Goal: Communication & Community: Answer question/provide support

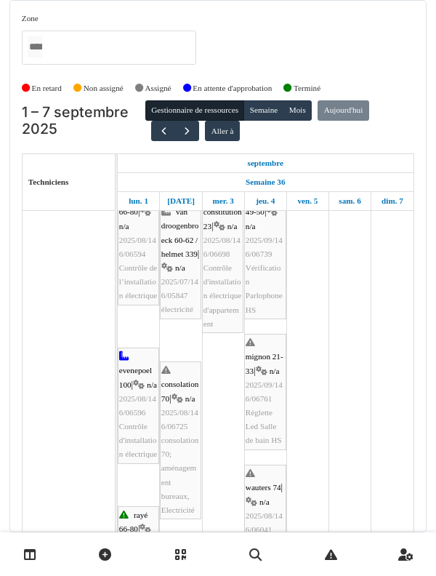
scroll to position [180, 0]
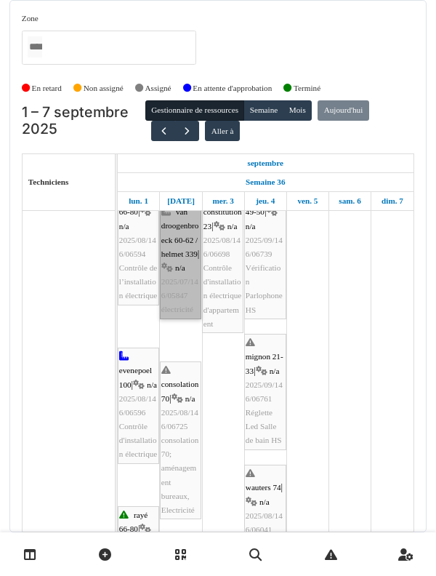
click at [184, 286] on link "van droogenbroeck 60-62 / helmet 339 | n/a 2025/07/146/05847 électricité" at bounding box center [180, 261] width 41 height 116
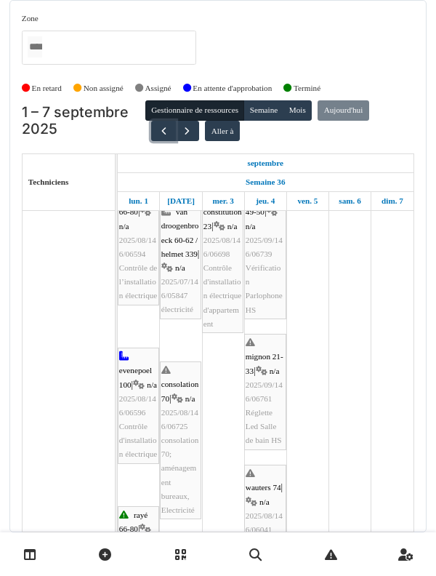
click at [168, 132] on button "button" at bounding box center [163, 131] width 24 height 21
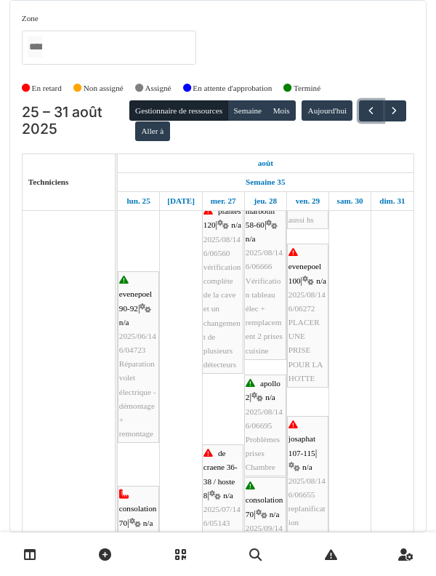
scroll to position [0, 0]
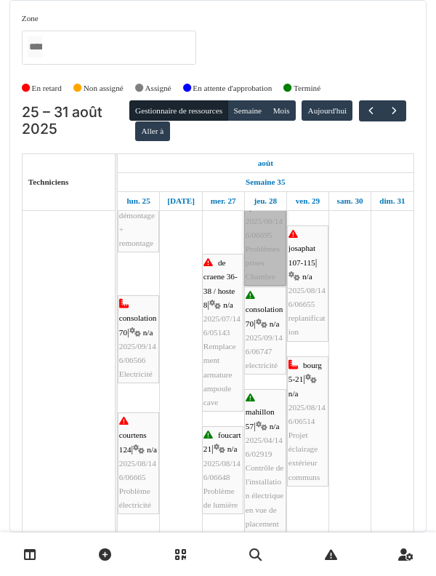
click at [262, 264] on link "apollo 2 | n/a 2025/08/146/06695 Problèmes prises Chambre" at bounding box center [265, 235] width 42 height 102
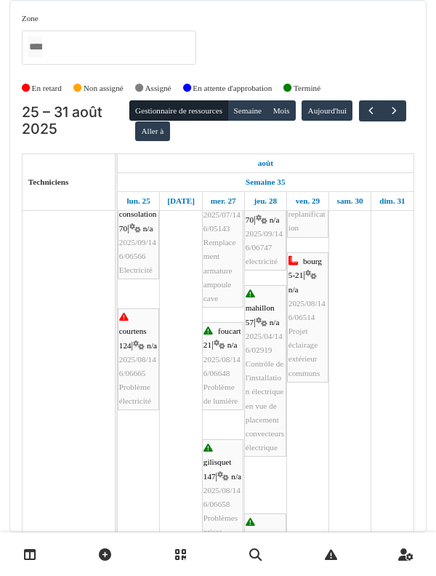
scroll to position [579, 0]
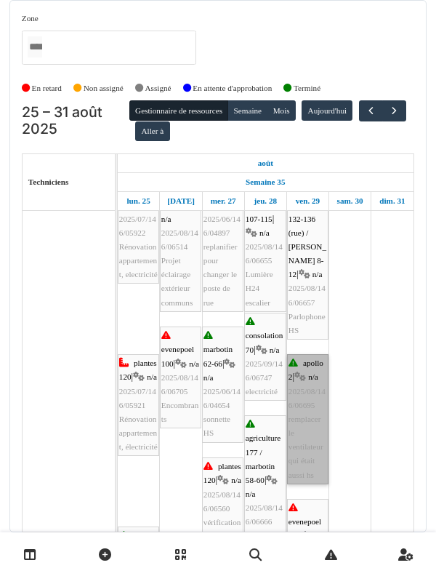
click at [302, 403] on link "apollo 2 | n/a 2025/08/146/06695 remplacer le ventilateur qui était aussi hs" at bounding box center [307, 419] width 41 height 130
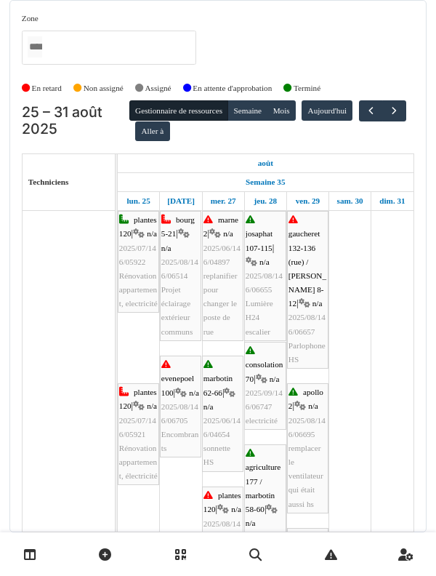
scroll to position [0, 0]
click at [254, 118] on button "Semaine" at bounding box center [248, 110] width 40 height 20
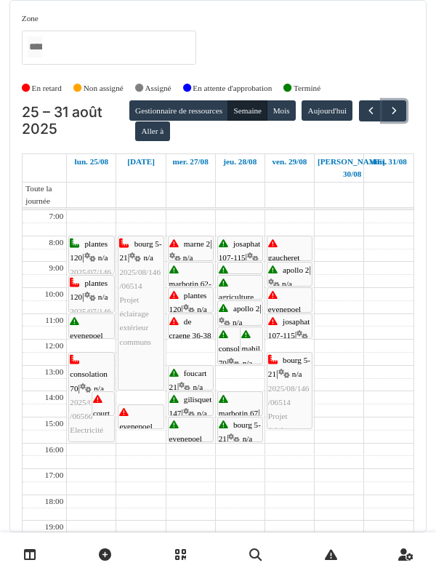
click at [382, 121] on button "button" at bounding box center [394, 110] width 24 height 21
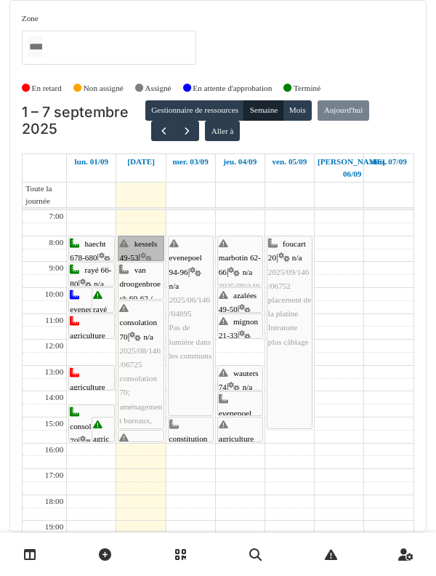
click at [132, 241] on link "kessels 49-53 | n/a 2025/09/146/06715 Il y a un circuit électrique dans les amp…" at bounding box center [141, 247] width 46 height 25
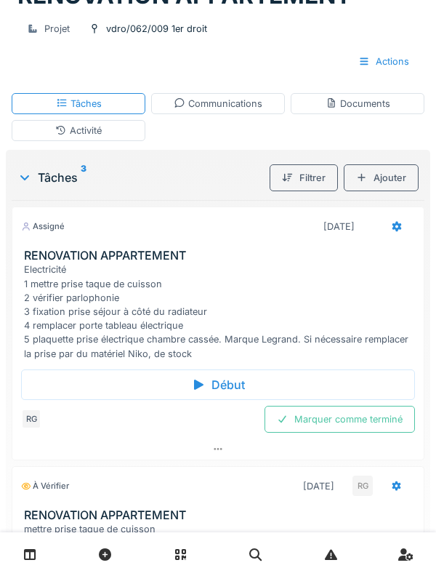
click at [48, 313] on div "Electricité 1 mettre prise taque de cuisson 2 vérifier parlophonie 3 fixation p…" at bounding box center [221, 310] width 394 height 97
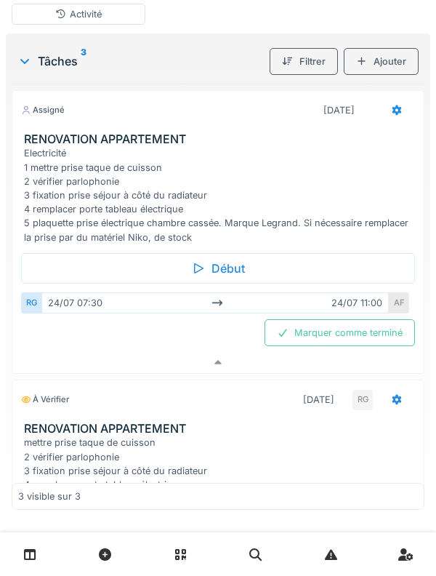
click at [395, 309] on div "AF" at bounding box center [399, 302] width 20 height 21
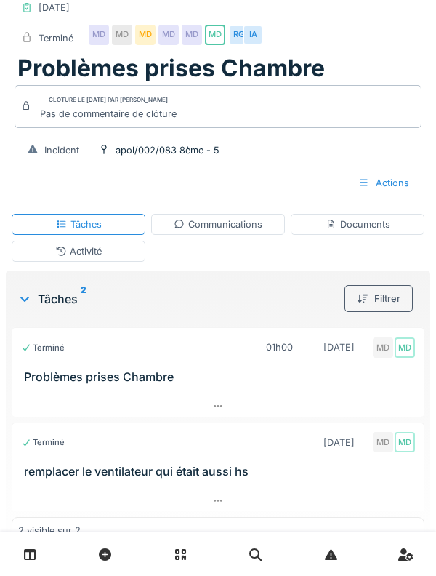
scroll to position [106, 0]
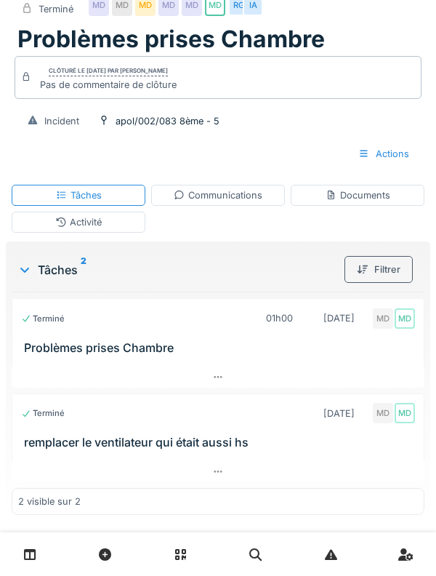
click at [51, 242] on div "Tâches 2 Filtrer Terminé 01h00 28/08/2025 MD MD Problèmes prises Chambre Termin…" at bounding box center [218, 380] width 424 height 279
click at [41, 229] on div "Activité" at bounding box center [79, 222] width 134 height 21
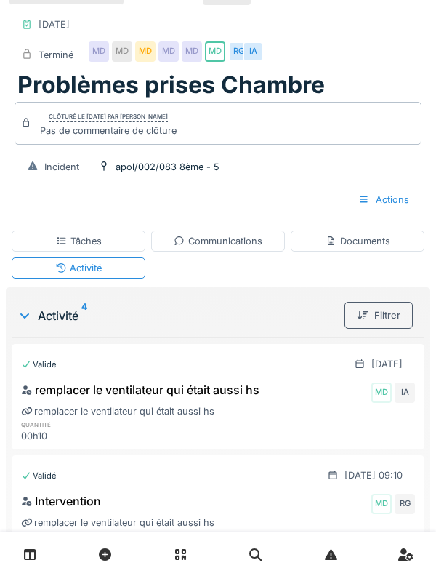
scroll to position [50, 0]
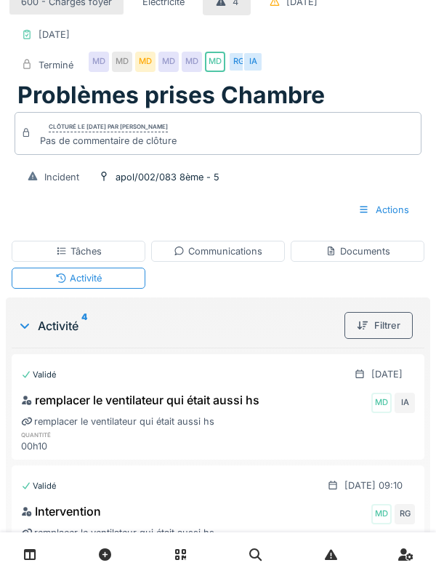
click at [36, 272] on div "Activité" at bounding box center [79, 277] width 134 height 21
click at [40, 249] on div "Tâches" at bounding box center [79, 251] width 134 height 21
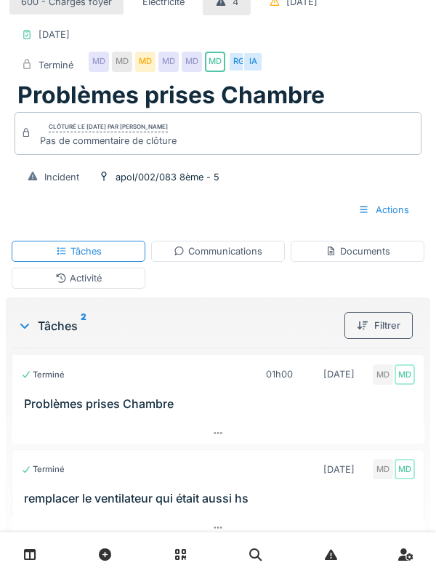
click at [267, 257] on div "Communications" at bounding box center [218, 251] width 134 height 21
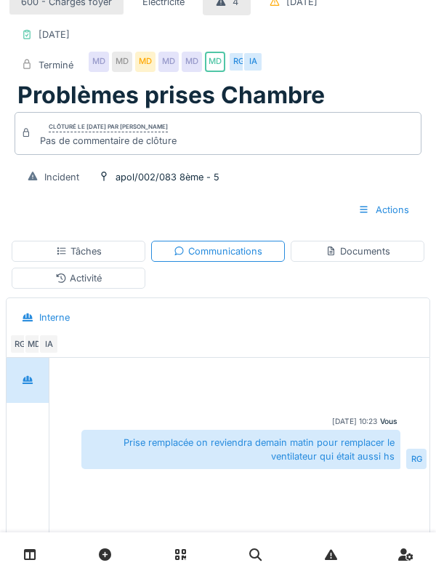
click at [358, 255] on div "Documents" at bounding box center [358, 251] width 65 height 14
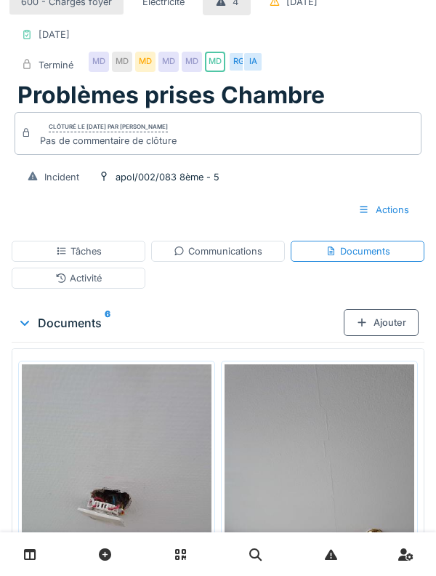
click at [257, 254] on div "Communications" at bounding box center [218, 251] width 89 height 14
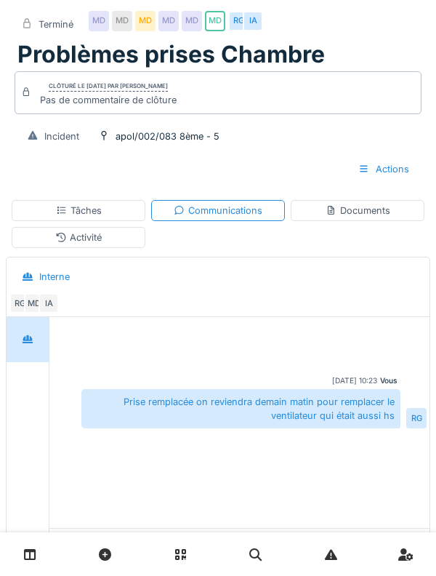
scroll to position [0, 0]
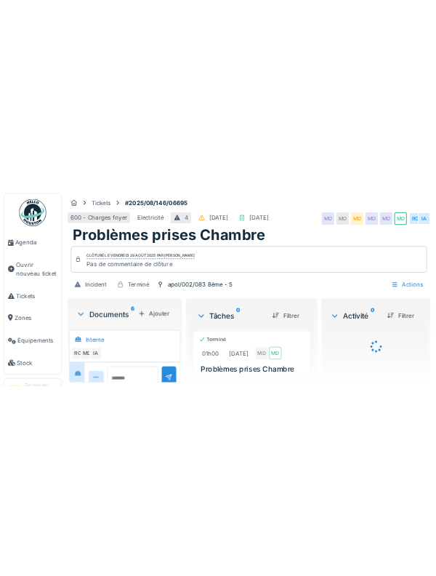
scroll to position [153, 0]
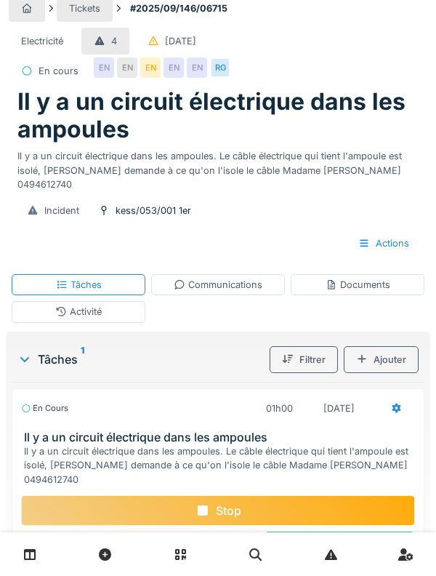
scroll to position [39, 0]
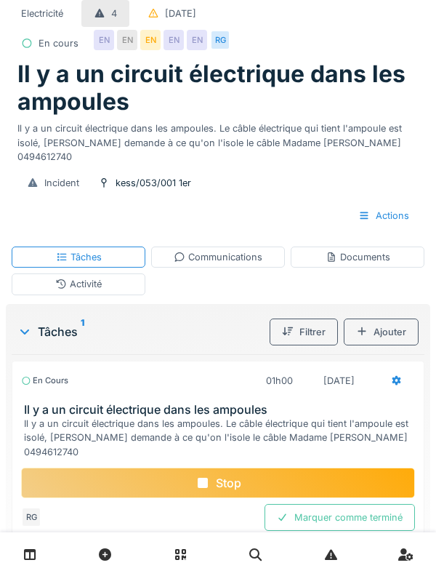
click at [73, 478] on div "Stop" at bounding box center [218, 482] width 394 height 31
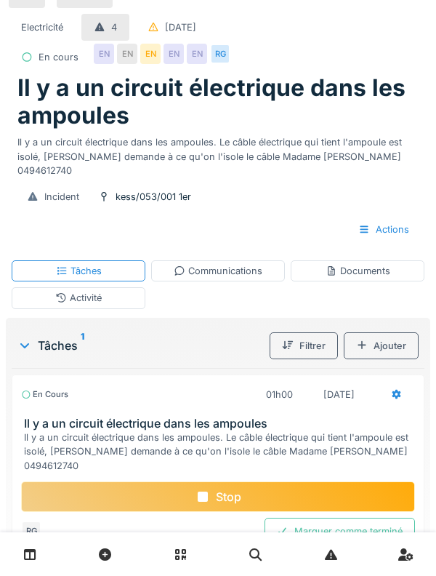
scroll to position [0, 0]
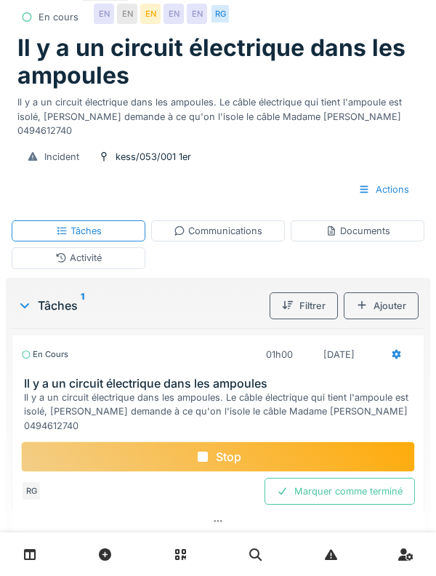
scroll to position [68, 0]
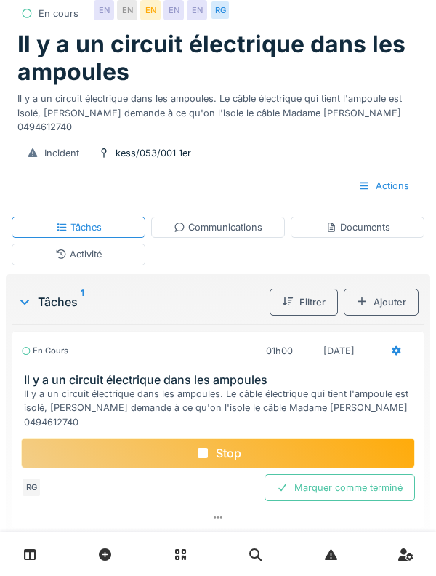
click at [33, 243] on div "Activité" at bounding box center [79, 253] width 134 height 21
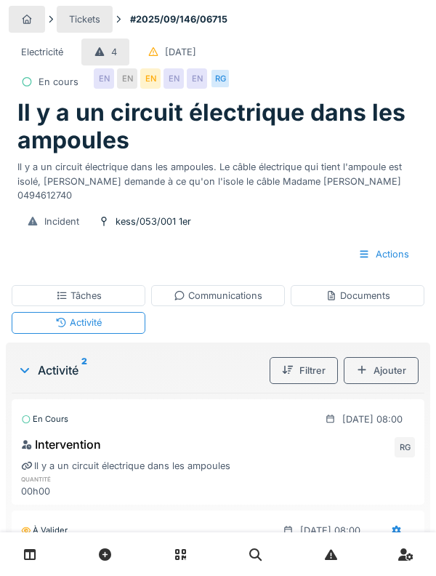
click at [38, 291] on div "Tâches" at bounding box center [79, 295] width 134 height 21
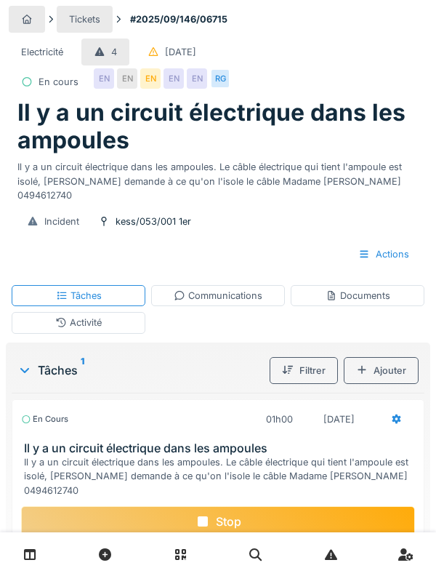
click at [82, 527] on div "Stop" at bounding box center [218, 521] width 394 height 31
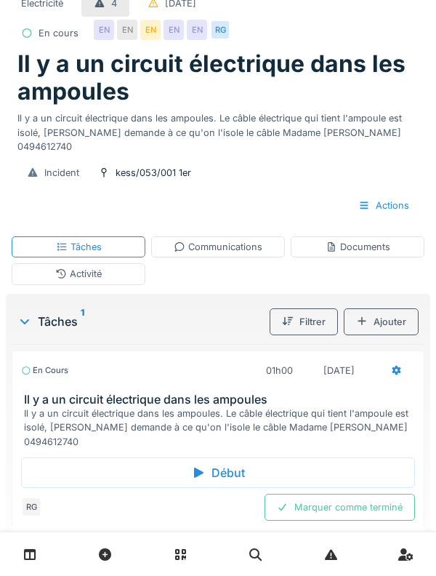
click at [45, 404] on h3 "Il y a un circuit électrique dans les ampoules" at bounding box center [221, 399] width 394 height 14
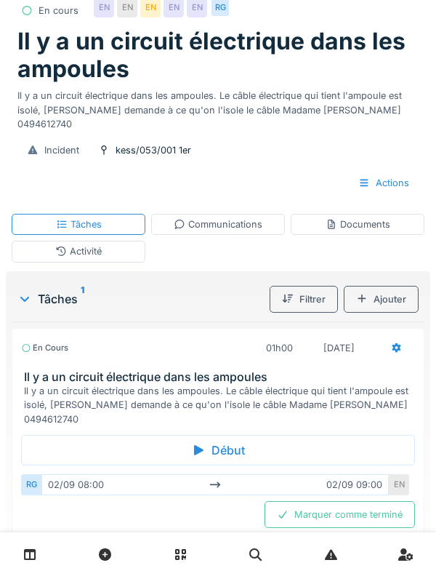
click at [54, 395] on div "Il y a un circuit électrique dans les ampoules. Le câble électrique qui tient l…" at bounding box center [221, 405] width 394 height 42
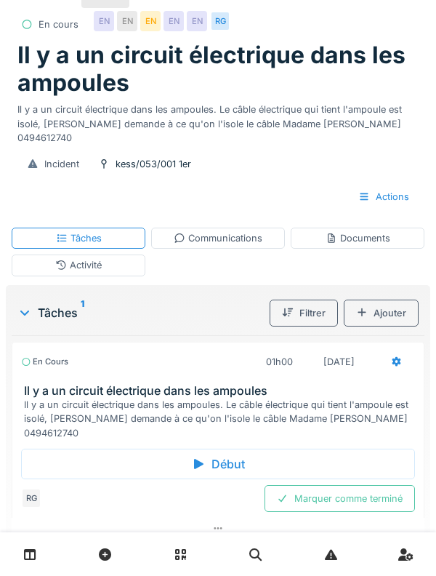
scroll to position [56, 0]
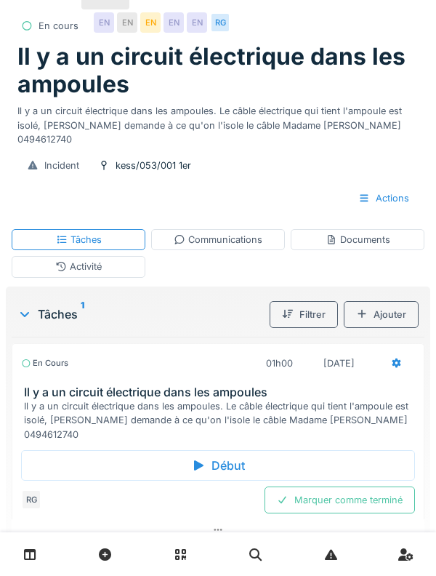
click at [179, 241] on icon at bounding box center [180, 239] width 12 height 9
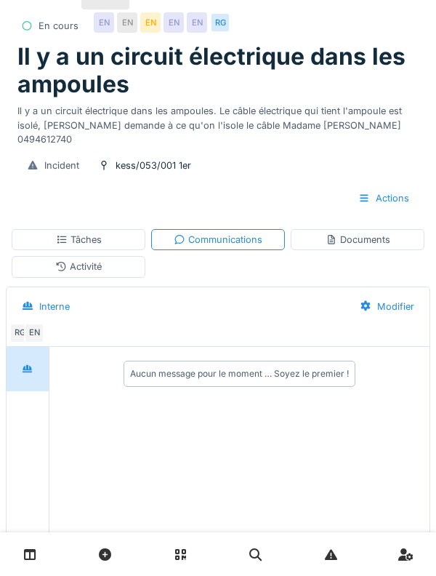
click at [73, 276] on div "Activité" at bounding box center [79, 266] width 134 height 21
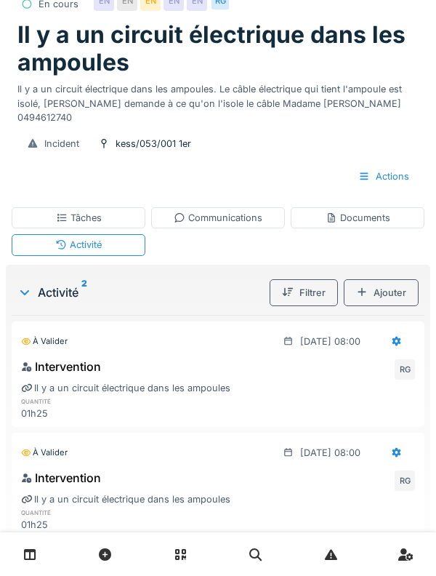
scroll to position [87, 0]
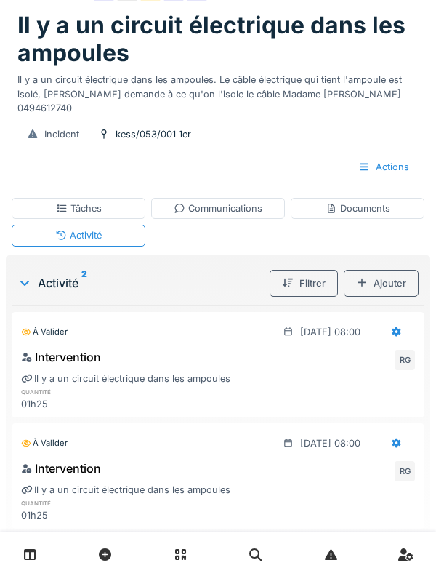
click at [380, 337] on div at bounding box center [397, 331] width 36 height 27
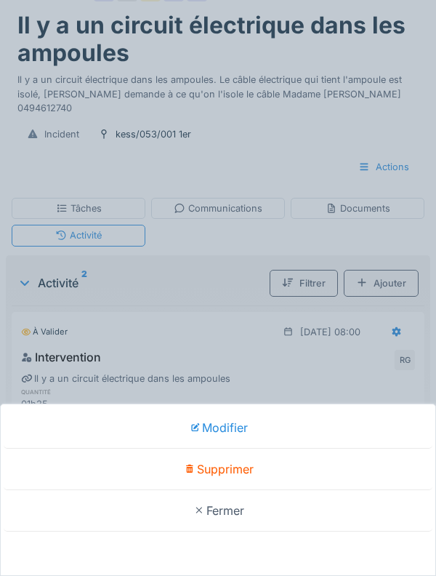
click at [144, 448] on div "Modifier" at bounding box center [218, 427] width 429 height 41
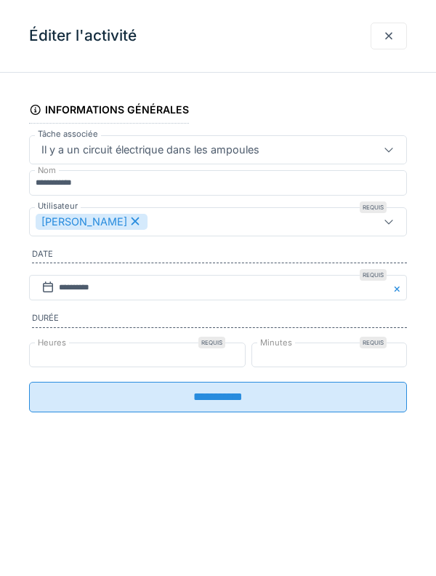
click at [115, 227] on div "[PERSON_NAME]" at bounding box center [92, 222] width 112 height 16
click at [49, 217] on div "Utilisateurs" at bounding box center [74, 222] width 76 height 16
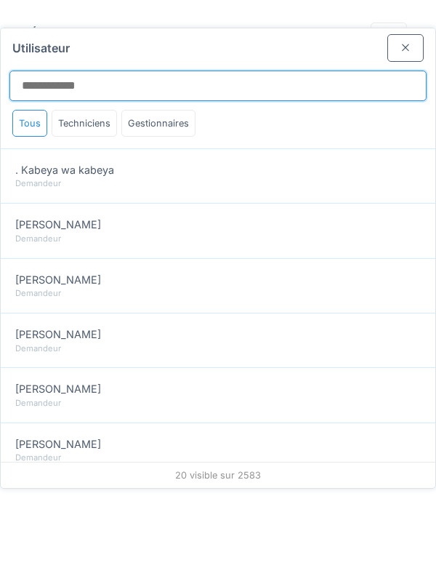
click at [43, 71] on input "Utilisateur" at bounding box center [217, 86] width 417 height 31
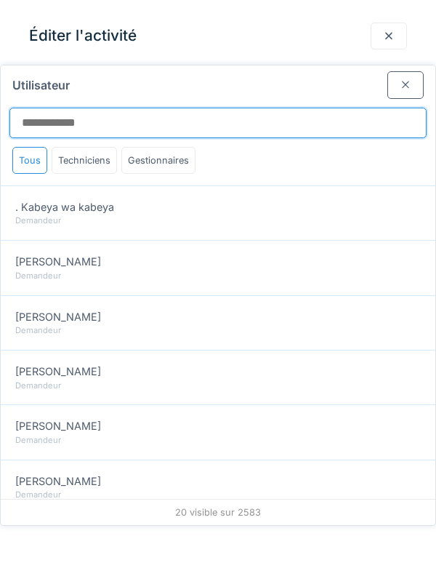
scroll to position [0, 0]
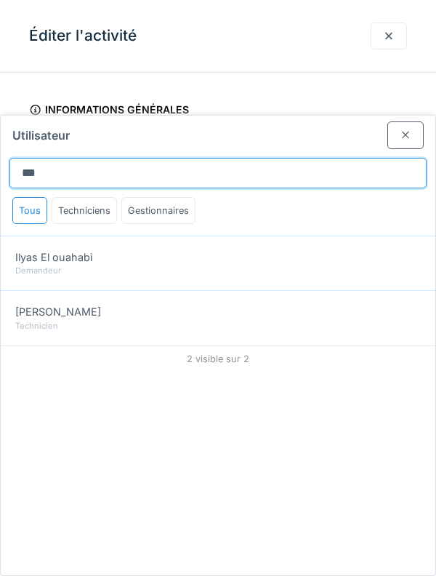
type input "***"
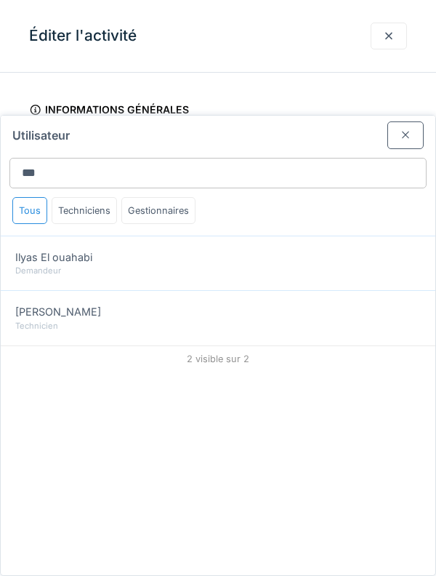
click at [58, 290] on div "[PERSON_NAME] Technicien" at bounding box center [218, 317] width 435 height 55
type input "*****"
click at [51, 320] on div "Technicien" at bounding box center [218, 326] width 406 height 12
click at [49, 290] on div "[PERSON_NAME] Technicien" at bounding box center [218, 317] width 435 height 55
type input "*****"
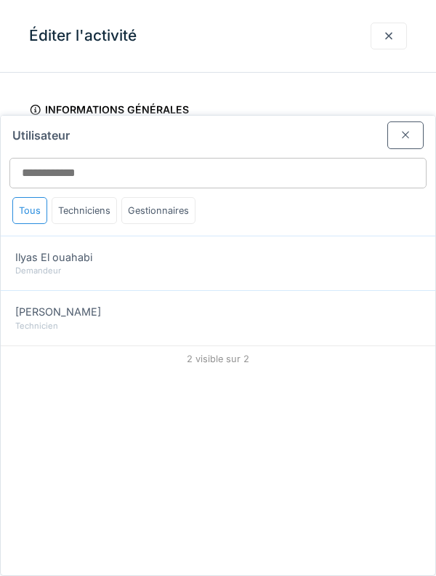
click at [50, 290] on div "[PERSON_NAME] Technicien" at bounding box center [218, 317] width 435 height 55
click at [421, 121] on div at bounding box center [405, 134] width 36 height 27
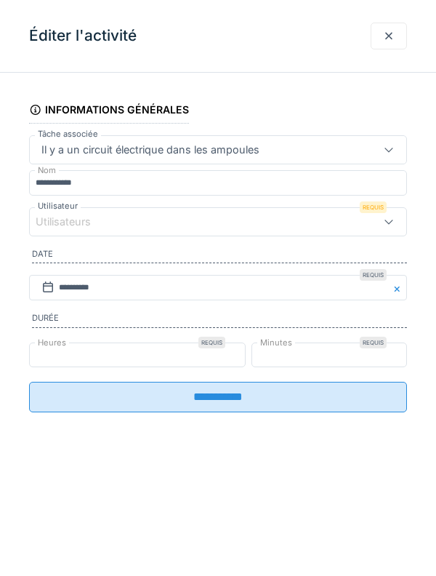
click at [390, 40] on div at bounding box center [389, 36] width 12 height 14
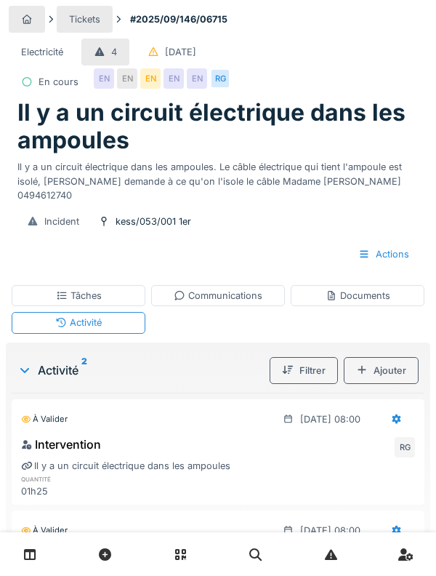
click at [256, 297] on div "Communications" at bounding box center [218, 296] width 89 height 14
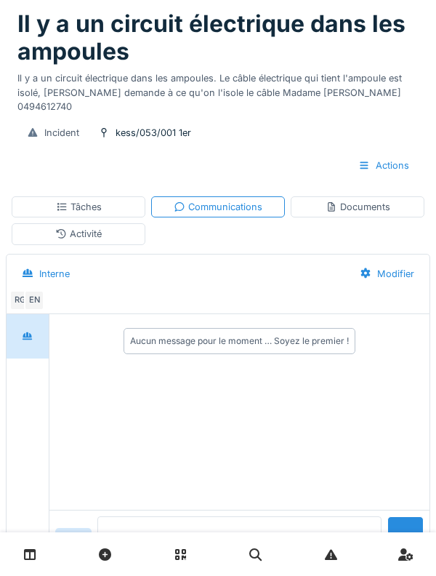
click at [183, 563] on textarea at bounding box center [239, 539] width 284 height 47
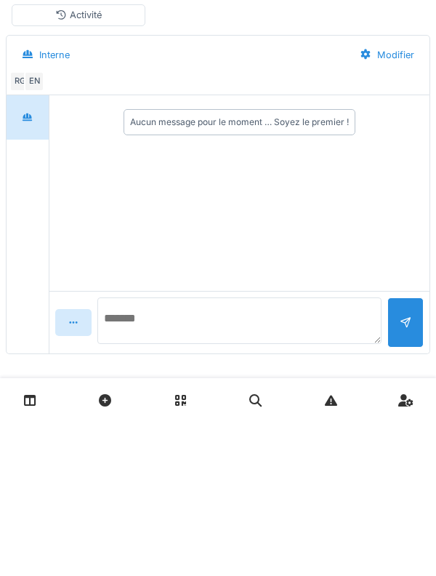
scroll to position [158, 0]
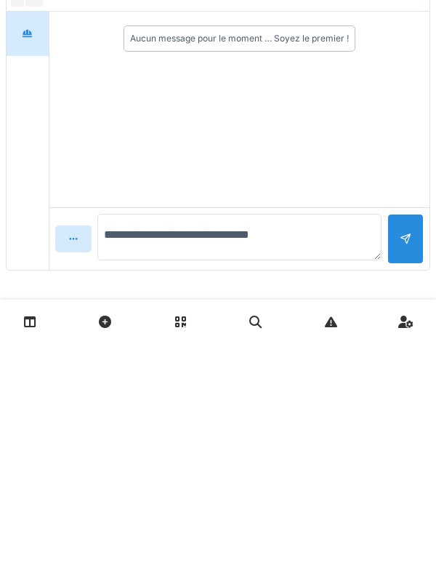
type textarea "**********"
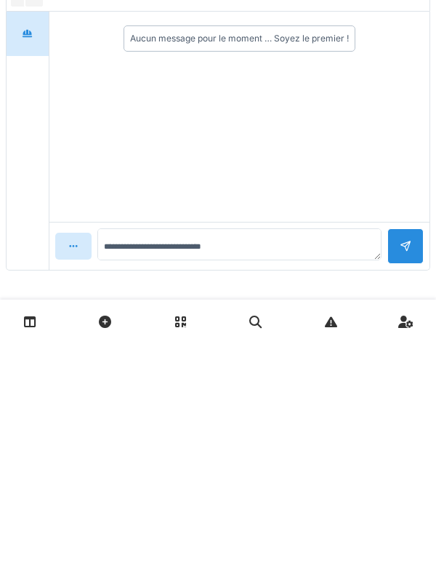
click at [408, 485] on div at bounding box center [405, 479] width 36 height 36
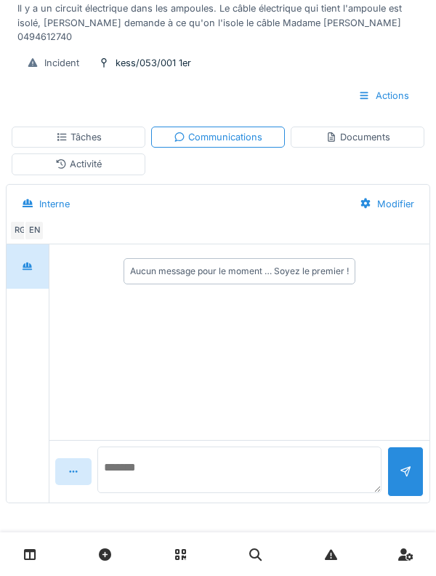
click at [294, 483] on textarea at bounding box center [239, 469] width 284 height 47
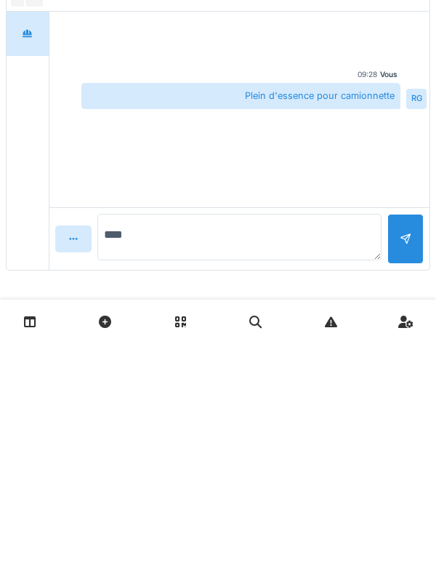
type textarea "*****"
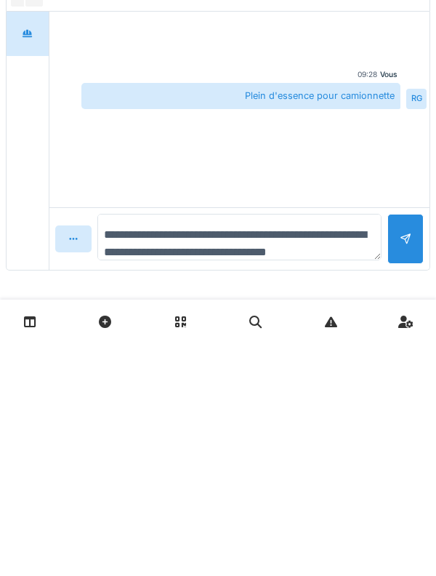
scroll to position [17, 0]
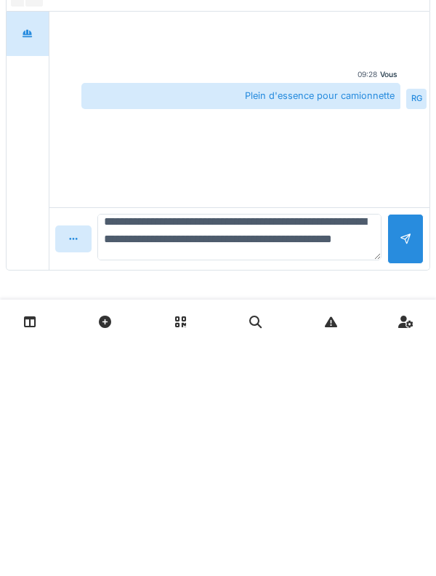
type textarea "**********"
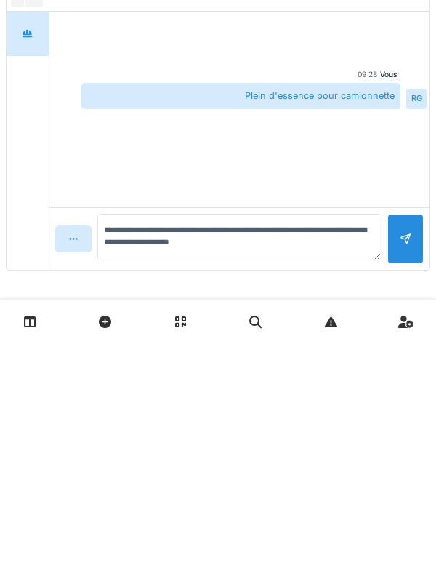
click at [400, 506] on div "**********" at bounding box center [218, 209] width 436 height 734
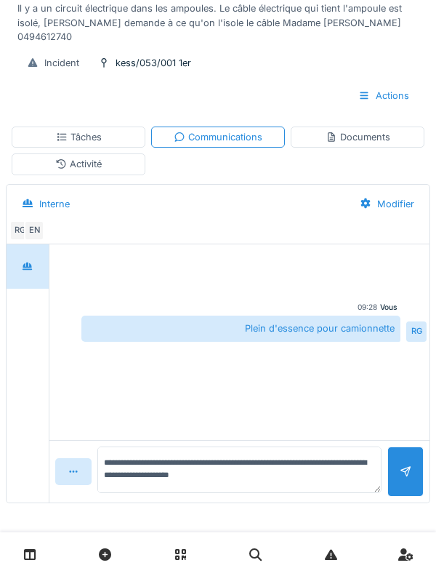
scroll to position [15, 0]
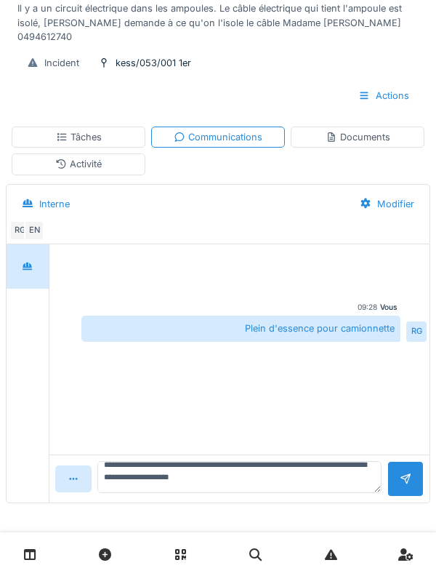
click at [412, 487] on div at bounding box center [405, 479] width 36 height 36
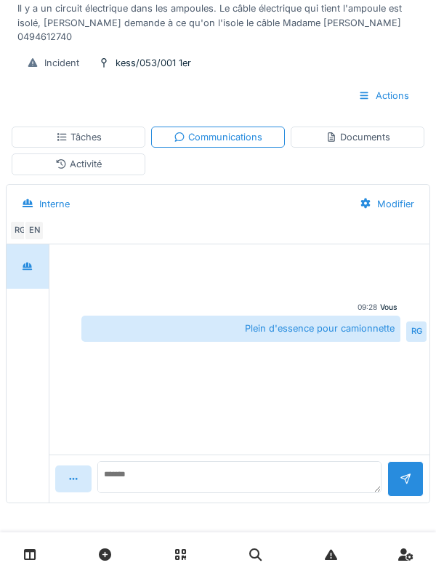
scroll to position [4, 0]
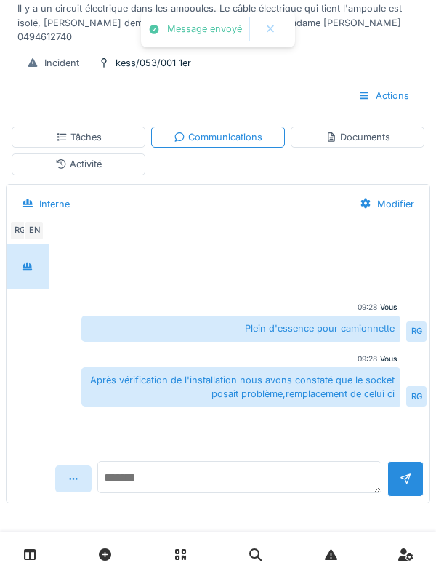
click at [316, 489] on textarea at bounding box center [239, 477] width 284 height 32
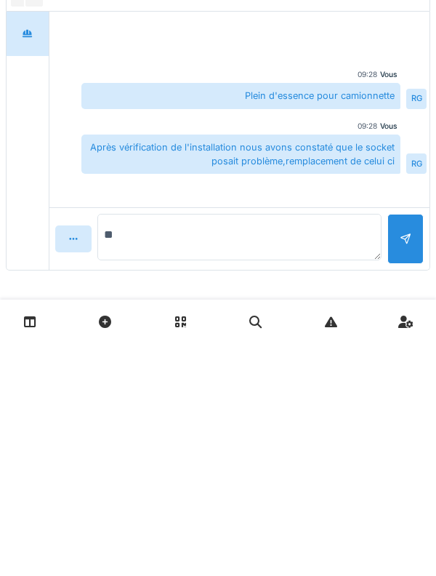
type textarea "*"
type textarea "**********"
click at [392, 483] on div at bounding box center [405, 471] width 36 height 50
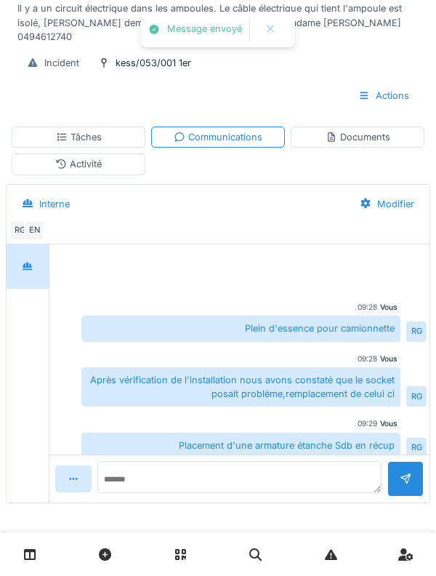
scroll to position [9, 0]
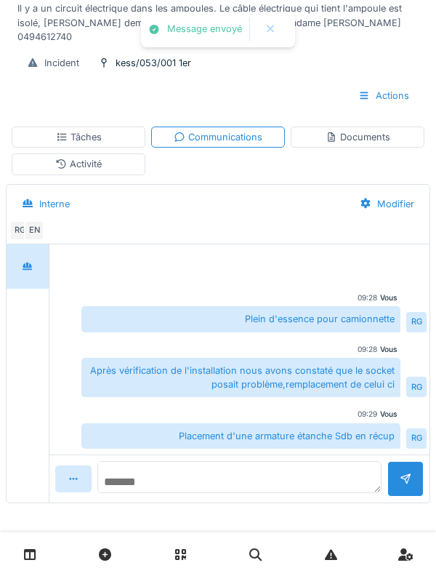
click at [138, 481] on textarea at bounding box center [239, 477] width 284 height 32
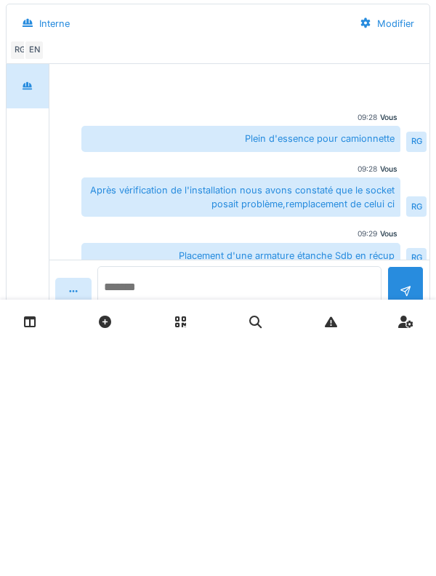
scroll to position [158, 0]
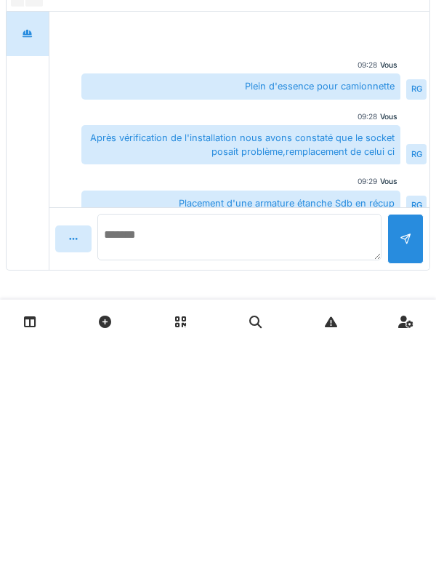
click at [251, 472] on textarea at bounding box center [239, 469] width 284 height 47
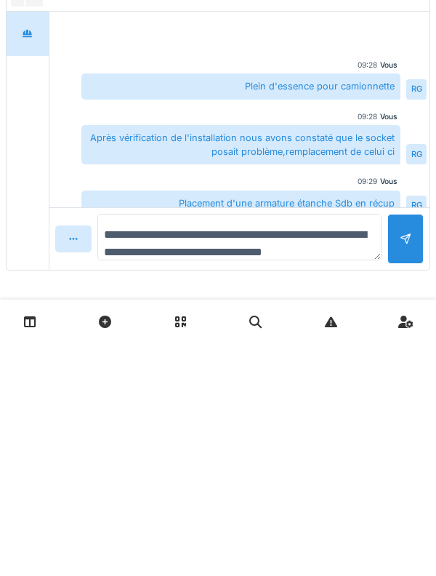
scroll to position [17, 0]
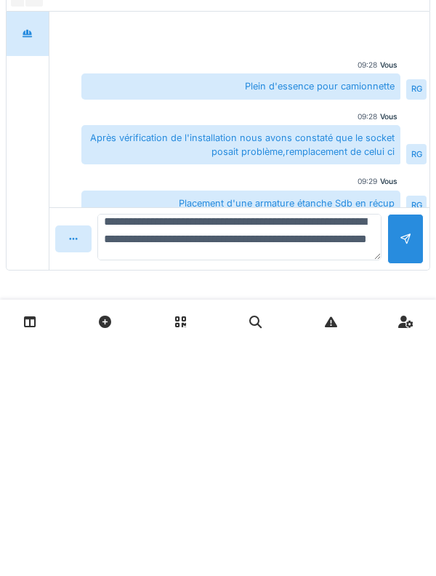
type textarea "**********"
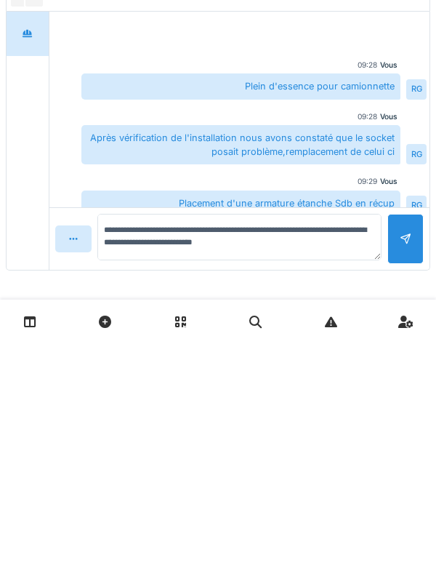
click at [413, 492] on div at bounding box center [405, 471] width 36 height 50
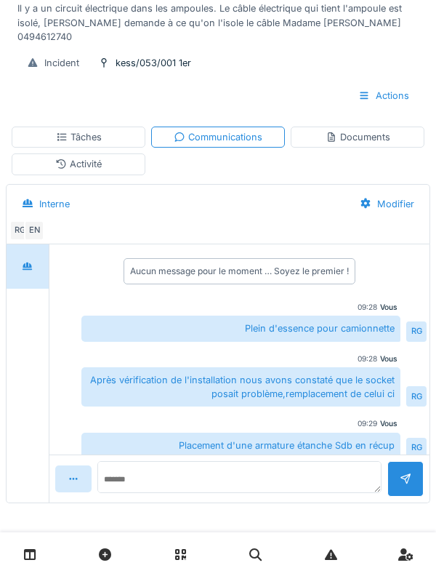
scroll to position [75, 0]
